Goal: Task Accomplishment & Management: Manage account settings

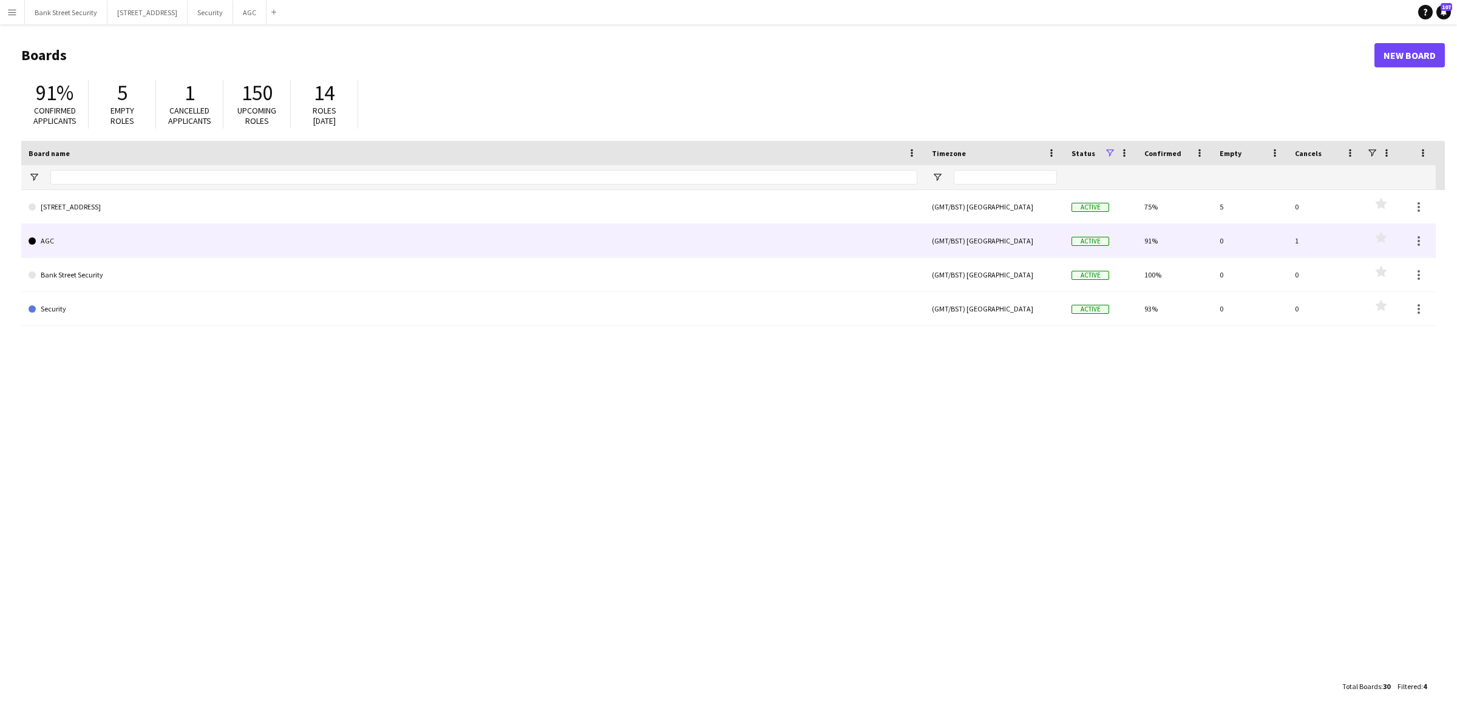
click at [68, 240] on link "AGC" at bounding box center [473, 241] width 889 height 34
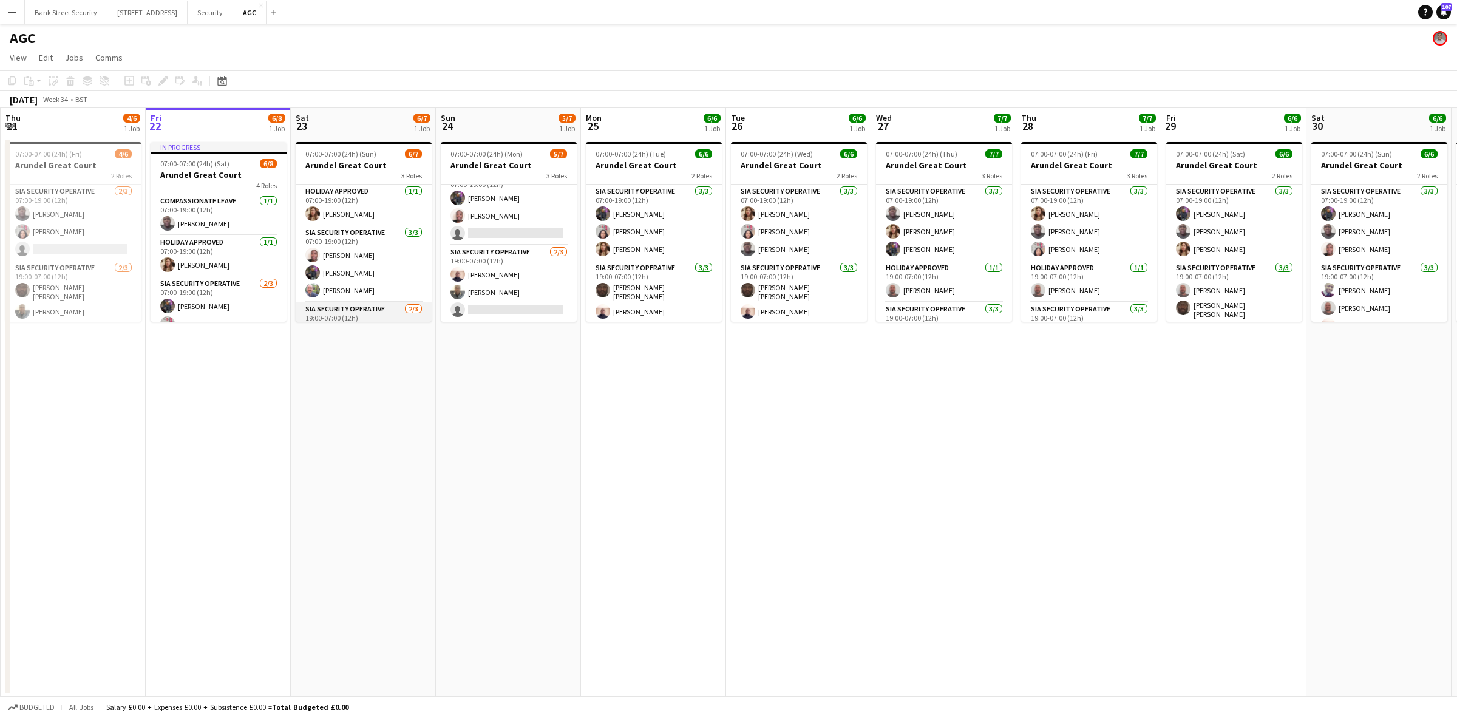
scroll to position [58, 0]
click at [510, 299] on app-card-role "SIA Security Operative [DATE] 19:00-07:00 (12h) [PERSON_NAME] [PERSON_NAME] sin…" at bounding box center [509, 283] width 136 height 76
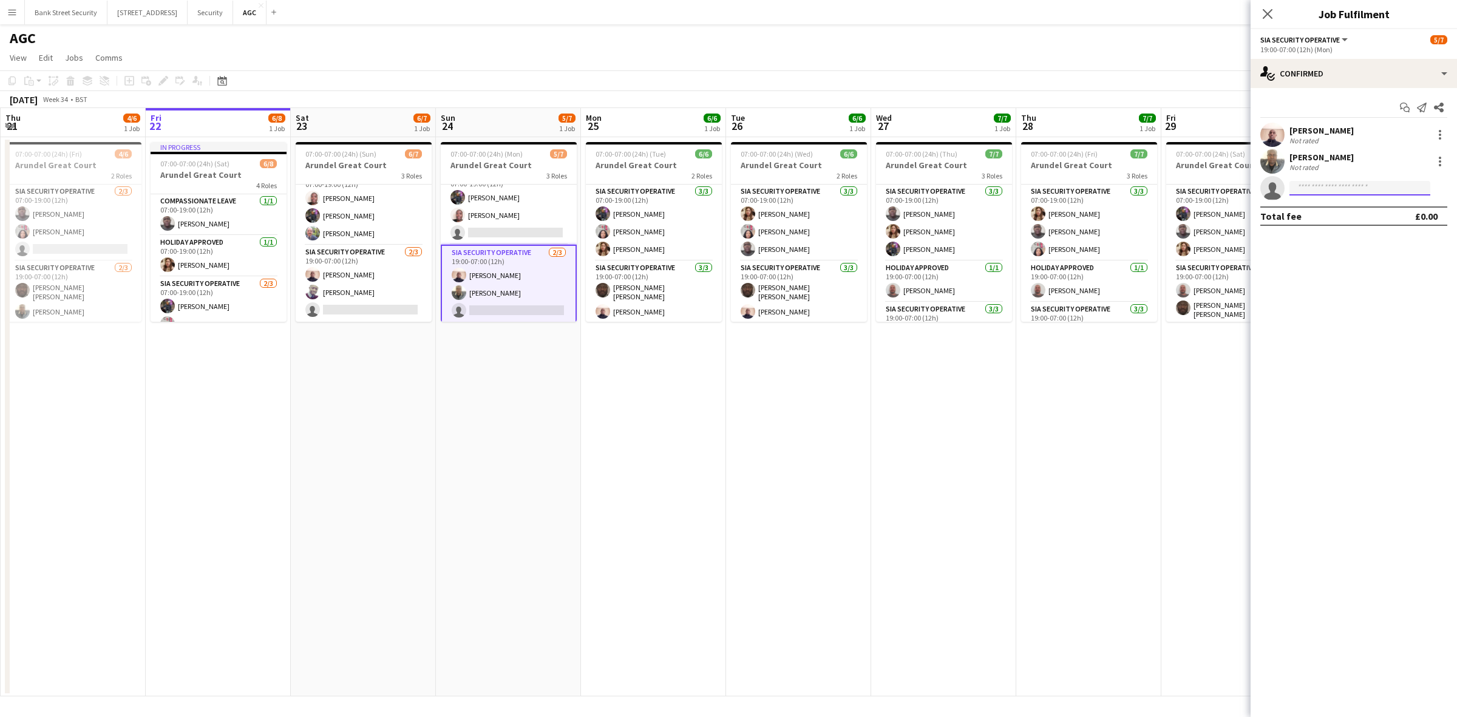
click at [1337, 183] on input at bounding box center [1359, 188] width 141 height 15
type input "***"
click at [1366, 211] on span "[EMAIL_ADDRESS][DOMAIN_NAME]" at bounding box center [1359, 216] width 121 height 10
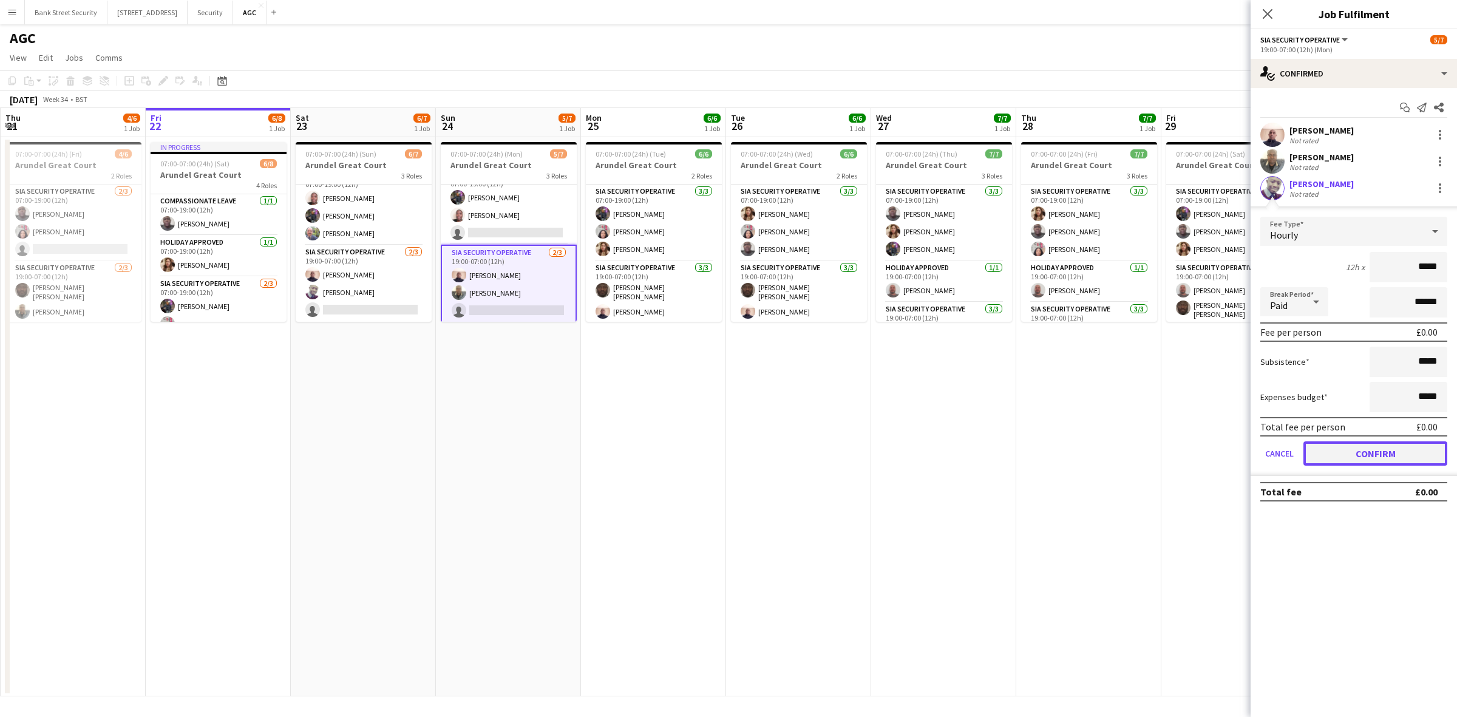
click at [1387, 445] on button "Confirm" at bounding box center [1375, 453] width 144 height 24
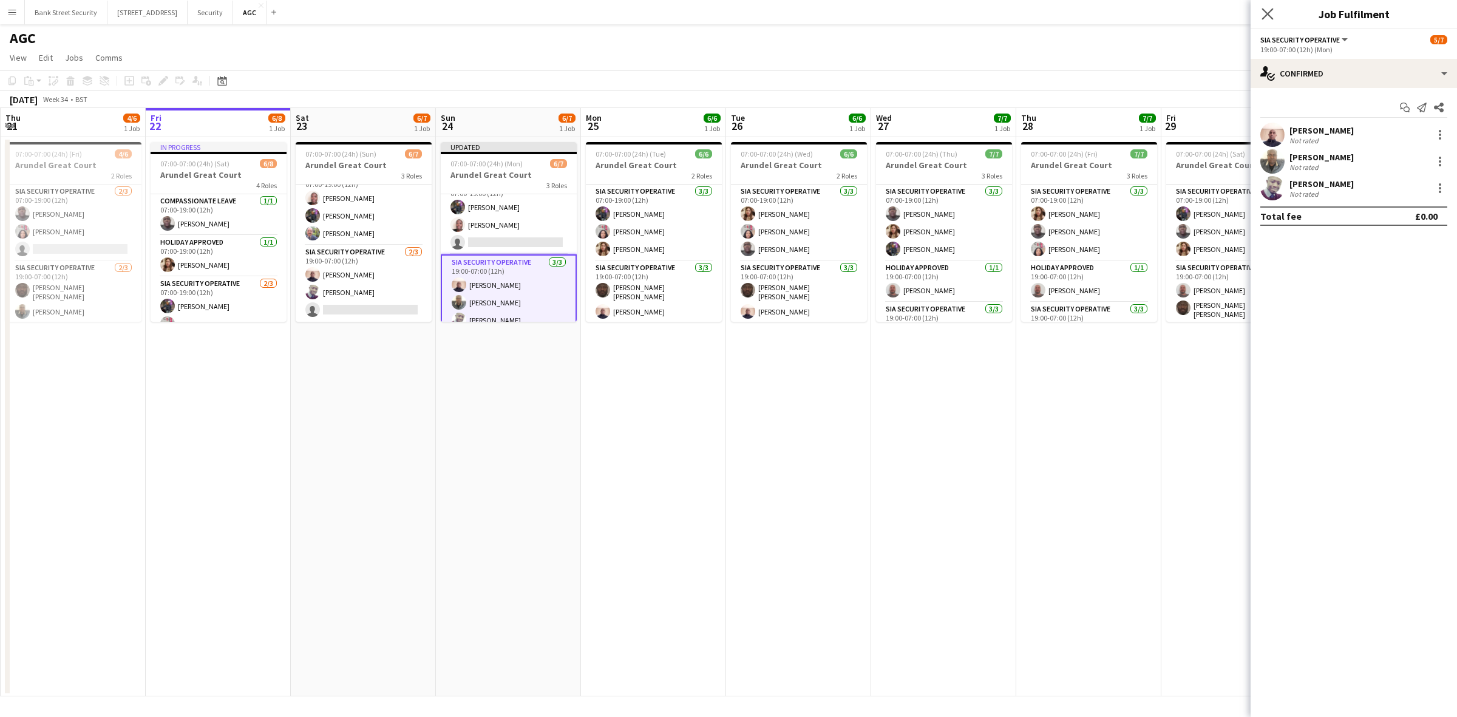
click at [1273, 16] on icon "Close pop-in" at bounding box center [1267, 14] width 12 height 12
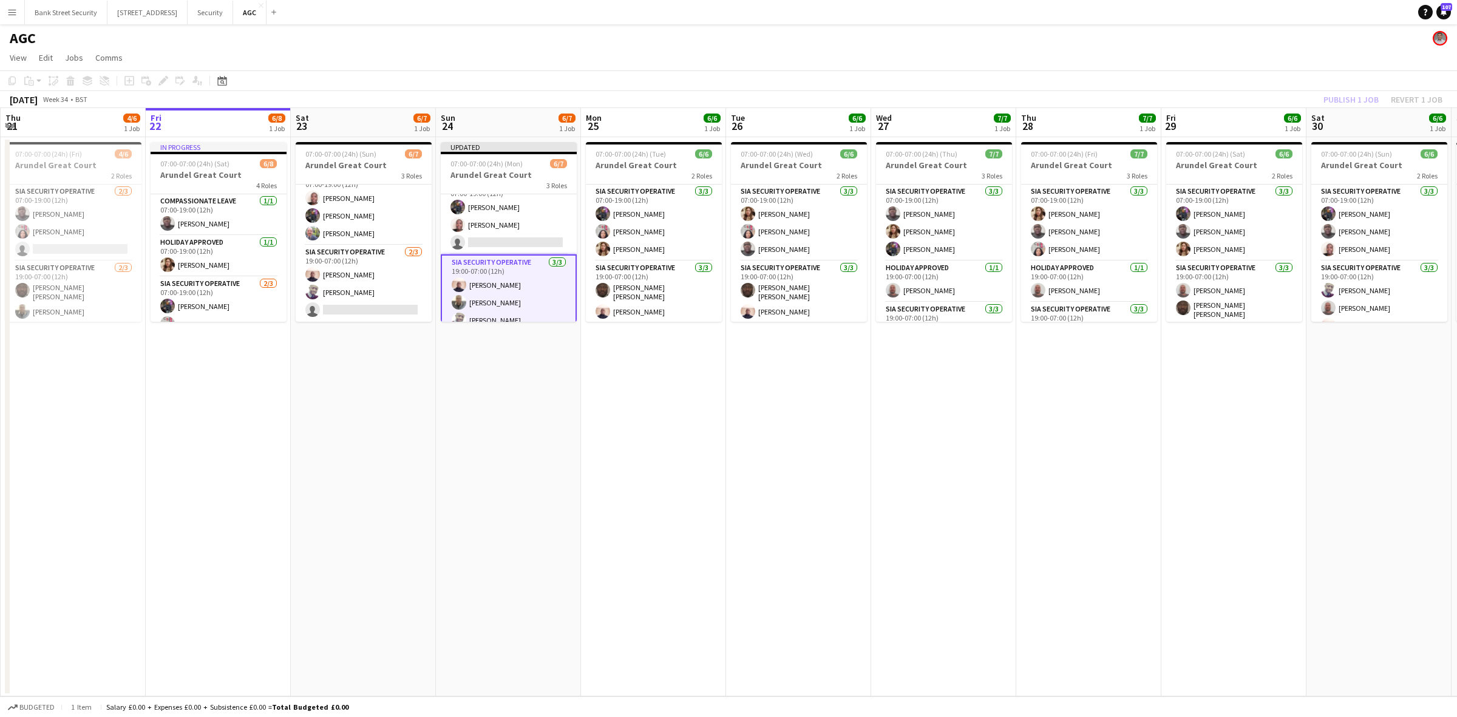
click at [1354, 97] on div "Publish 1 job Revert 1 job" at bounding box center [1383, 100] width 148 height 16
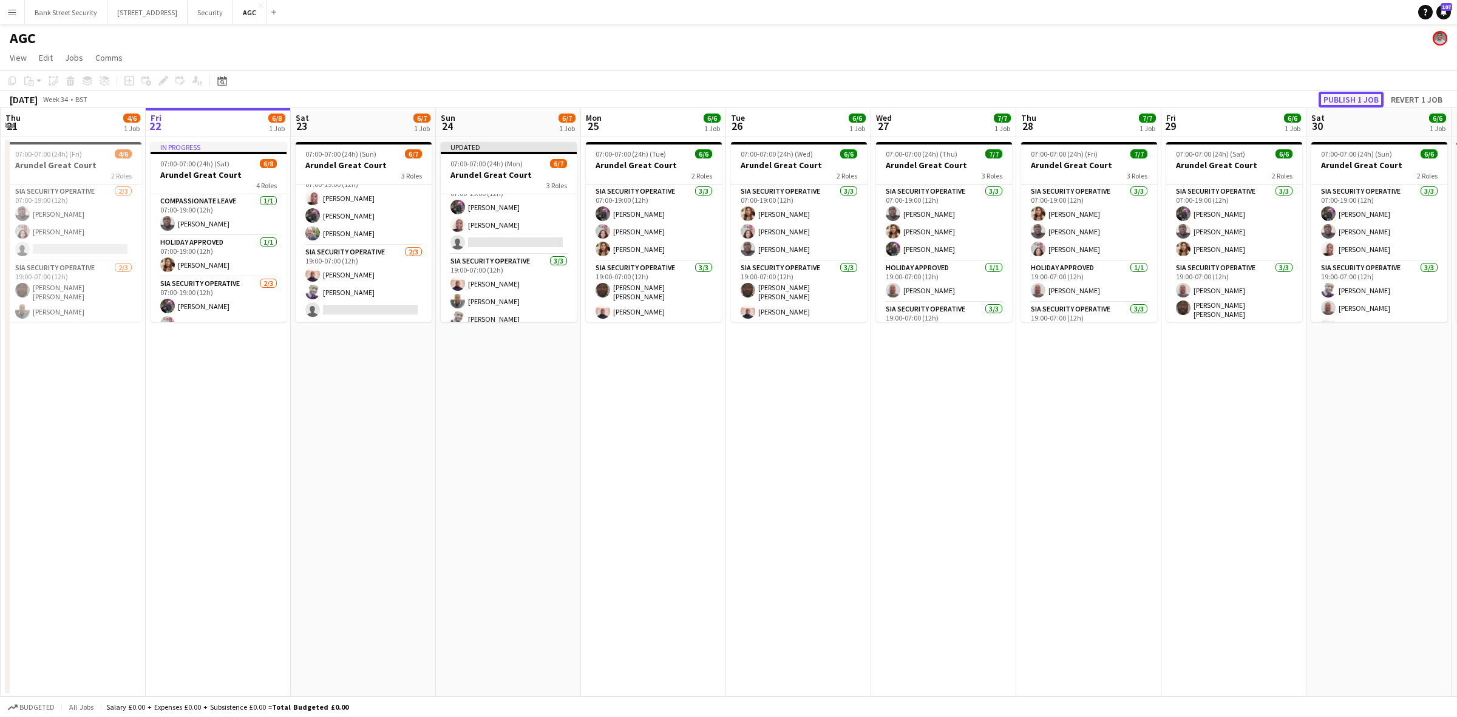
click at [1354, 97] on button "Publish 1 job" at bounding box center [1350, 100] width 65 height 16
